Goal: Transaction & Acquisition: Obtain resource

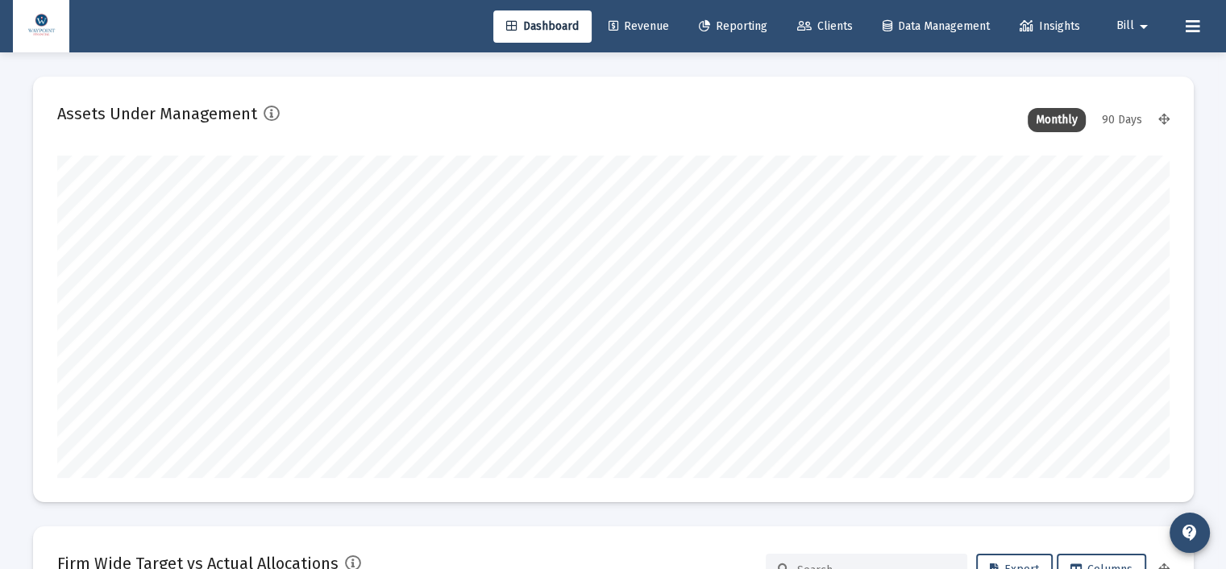
scroll to position [322, 1112]
type input "[DATE]"
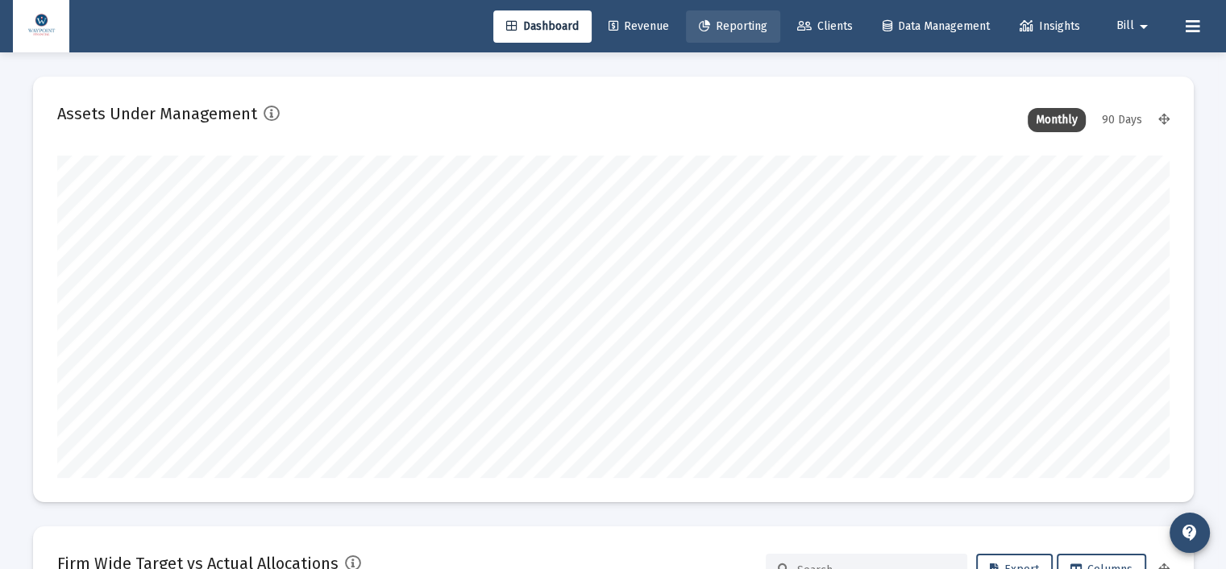
click at [745, 23] on span "Reporting" at bounding box center [733, 26] width 68 height 14
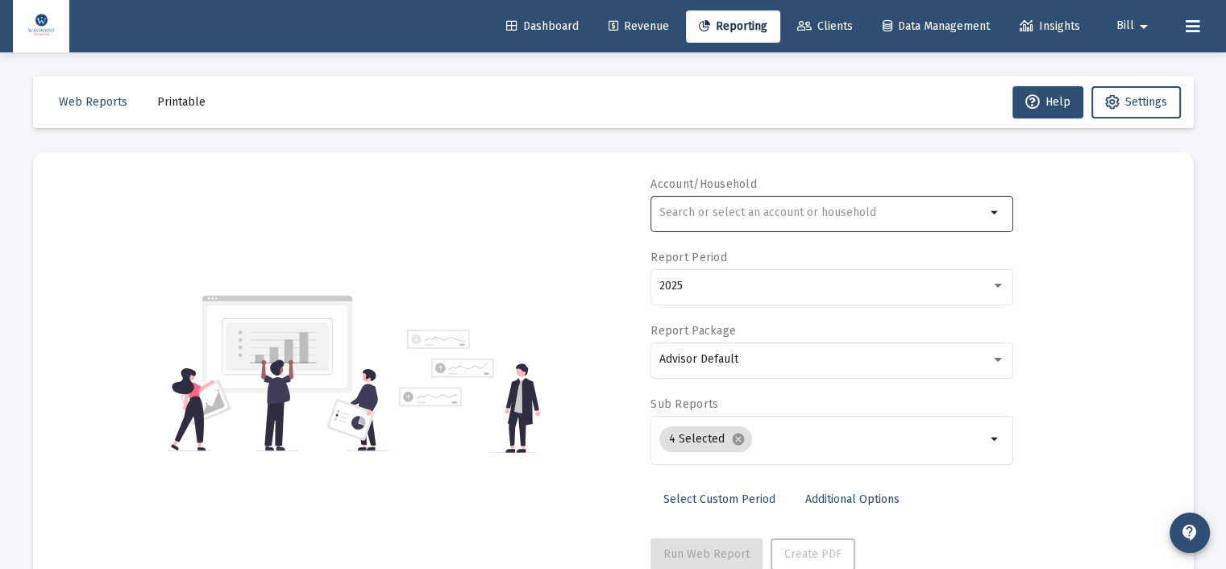
click at [761, 208] on input "text" at bounding box center [822, 212] width 326 height 13
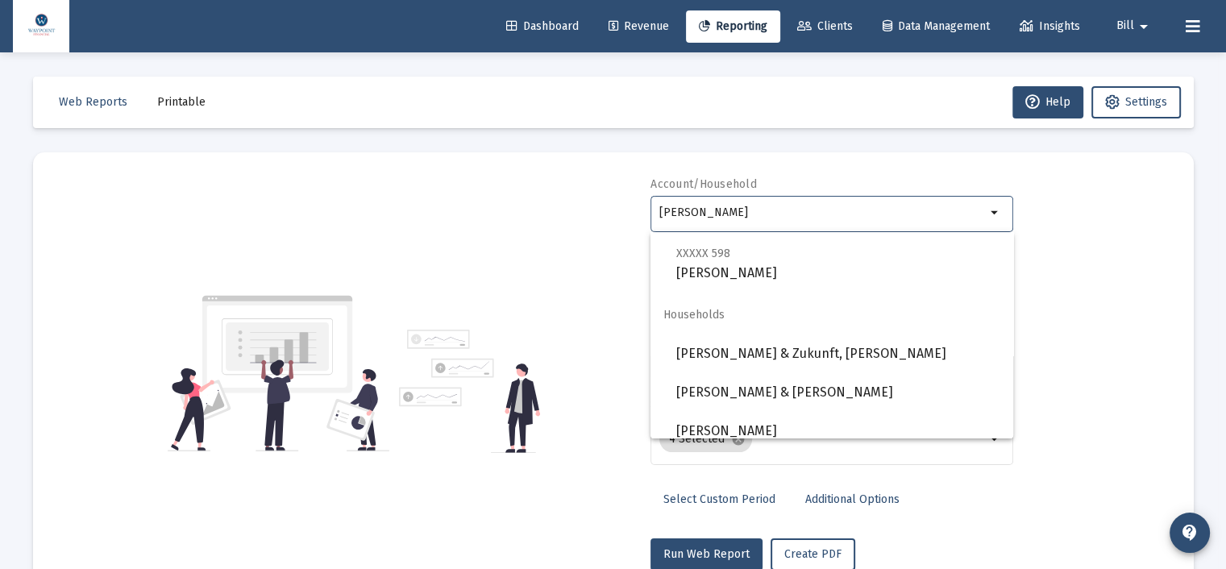
scroll to position [541, 0]
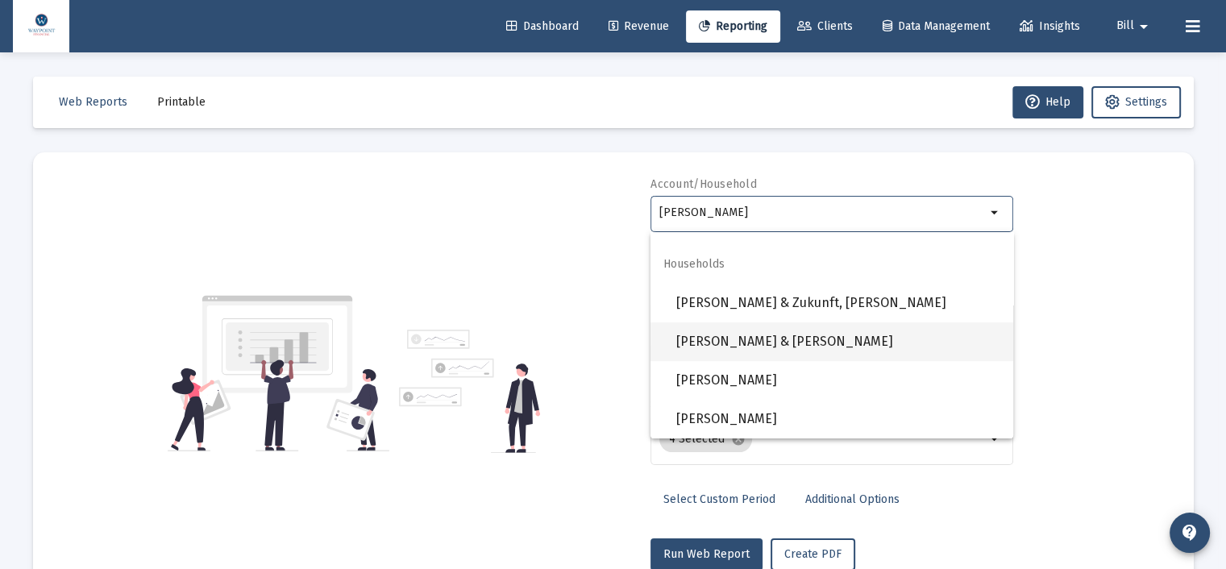
click at [782, 327] on span "[PERSON_NAME] & [PERSON_NAME]" at bounding box center [838, 341] width 324 height 39
type input "[PERSON_NAME] & [PERSON_NAME]"
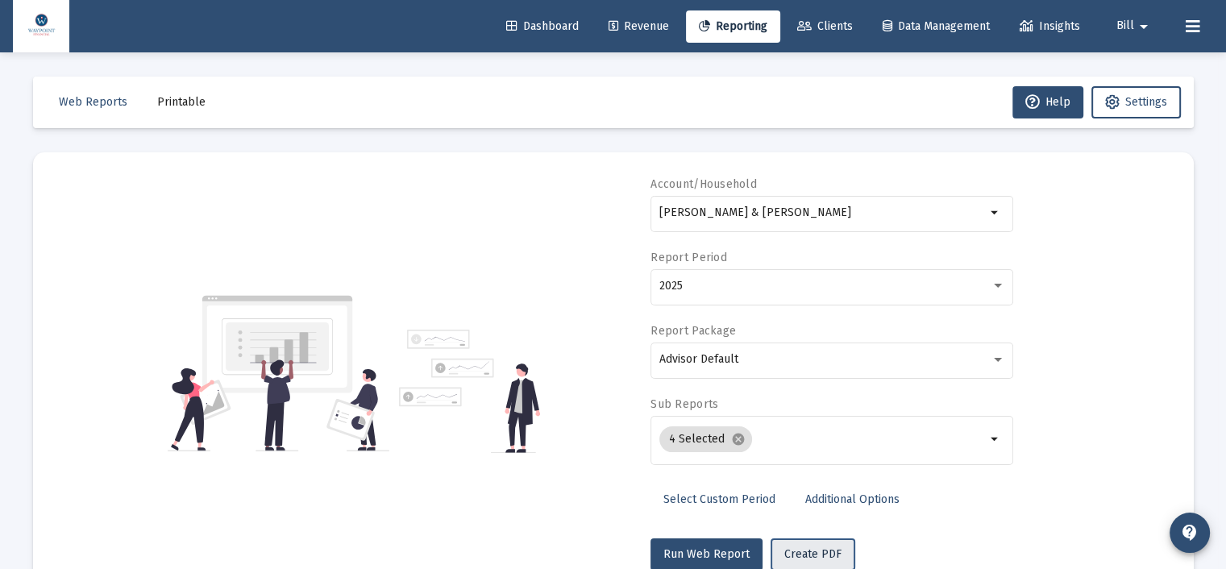
click at [778, 541] on button "Create PDF" at bounding box center [812, 554] width 85 height 32
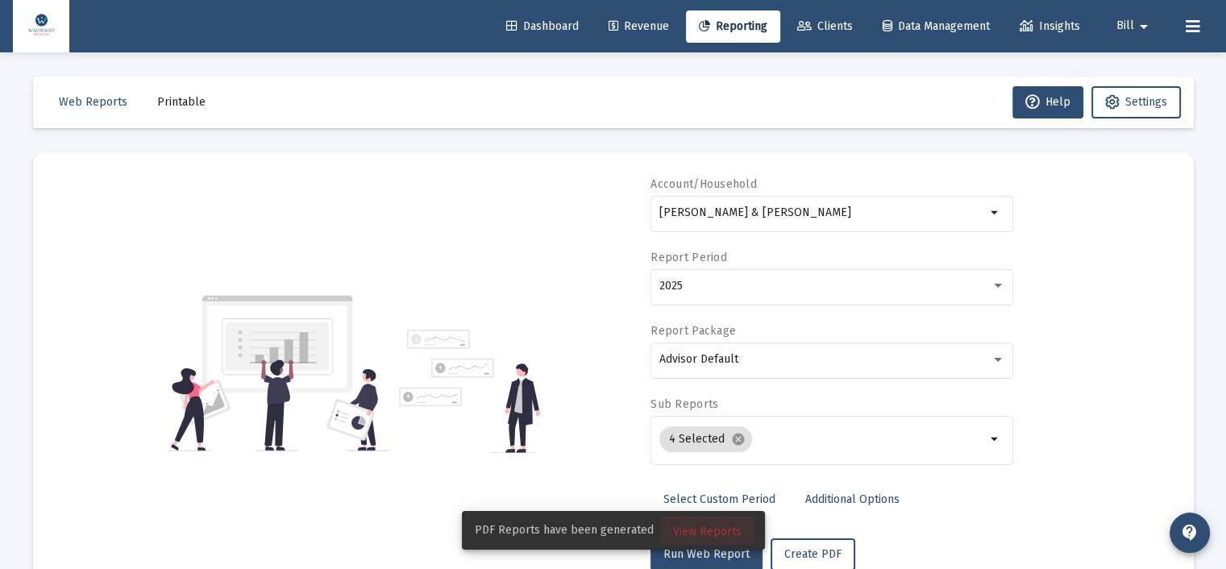
click at [711, 532] on span "View Reports" at bounding box center [707, 532] width 68 height 14
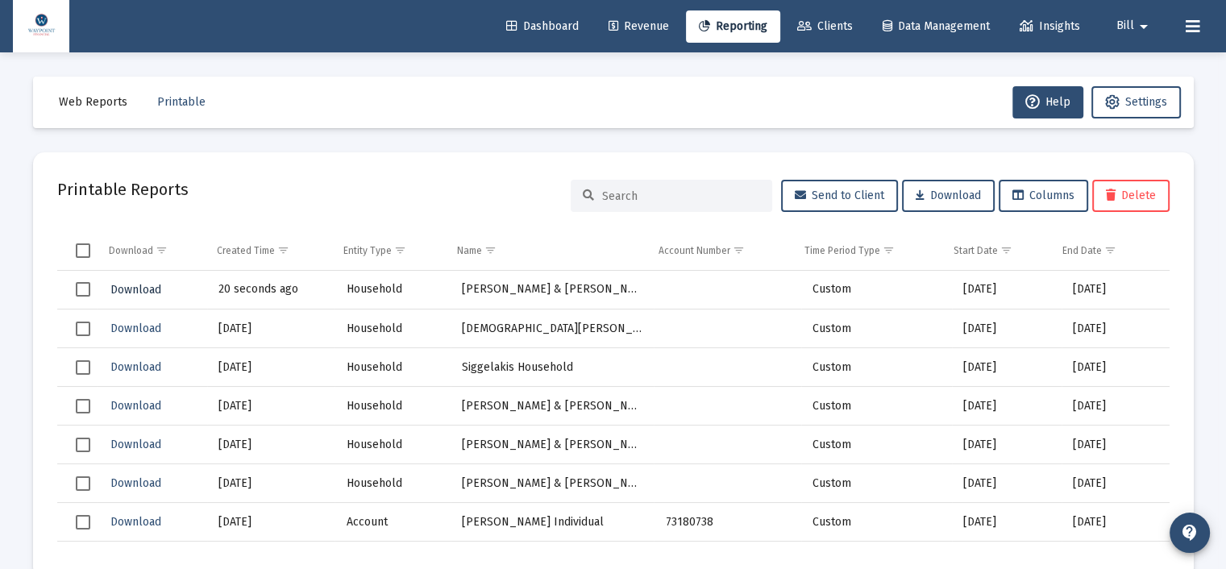
click at [147, 290] on span "Download" at bounding box center [135, 290] width 51 height 14
